Goal: Navigation & Orientation: Find specific page/section

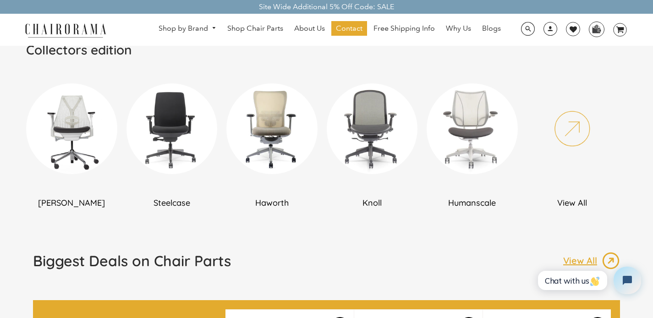
scroll to position [544, 0]
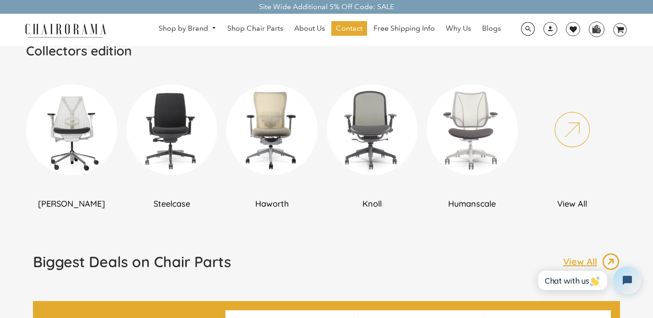
click at [160, 112] on img at bounding box center [171, 129] width 91 height 91
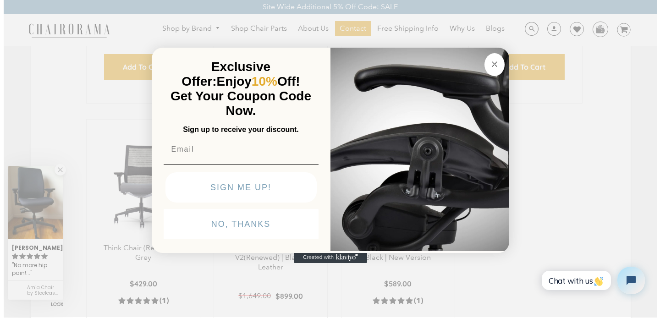
scroll to position [470, 0]
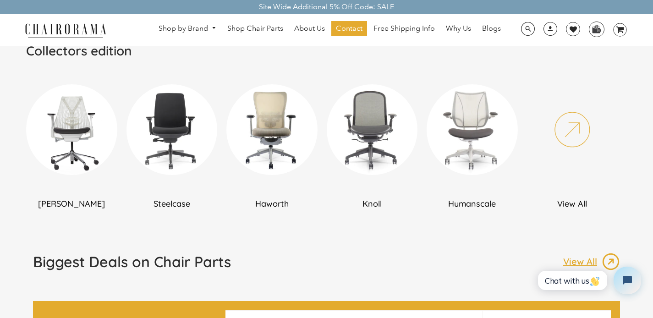
click at [262, 131] on img at bounding box center [271, 129] width 91 height 91
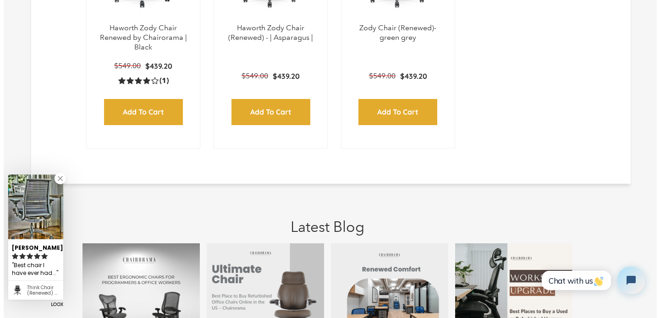
scroll to position [781, 0]
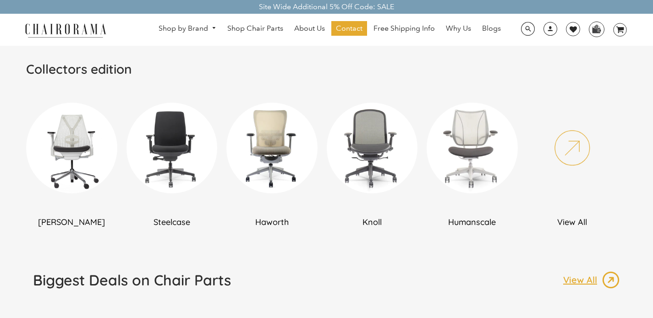
scroll to position [544, 0]
